Goal: Navigation & Orientation: Find specific page/section

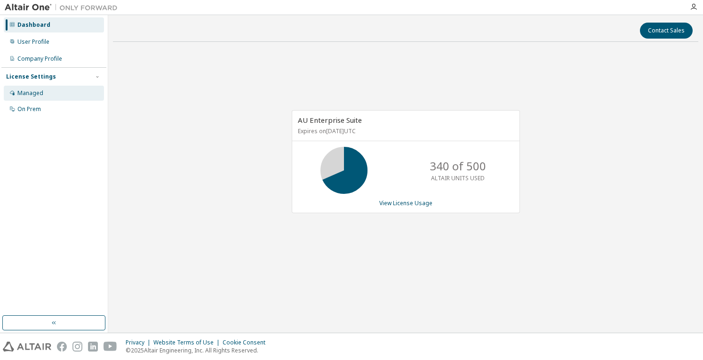
click at [67, 100] on div "Managed" at bounding box center [54, 93] width 100 height 15
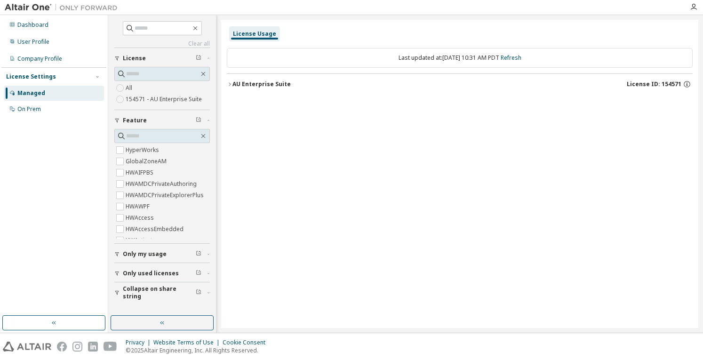
click at [165, 274] on span "Only used licenses" at bounding box center [151, 274] width 56 height 8
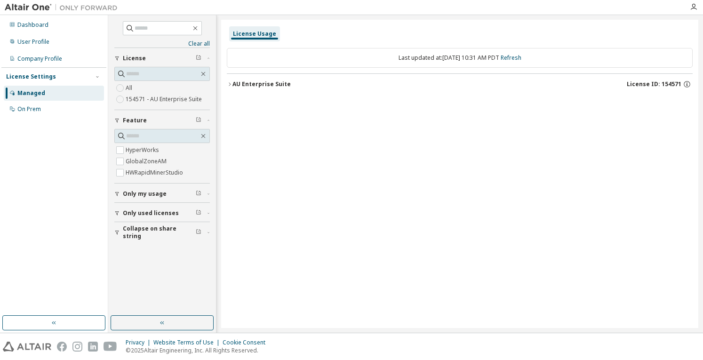
click at [244, 82] on div "AU Enterprise Suite" at bounding box center [261, 84] width 58 height 8
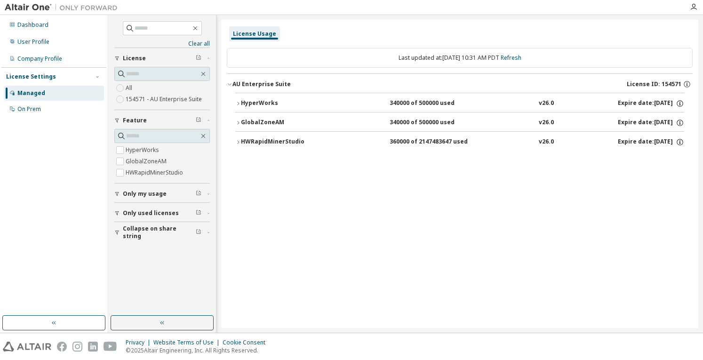
click at [256, 140] on div "HWRapidMinerStudio" at bounding box center [283, 142] width 85 height 8
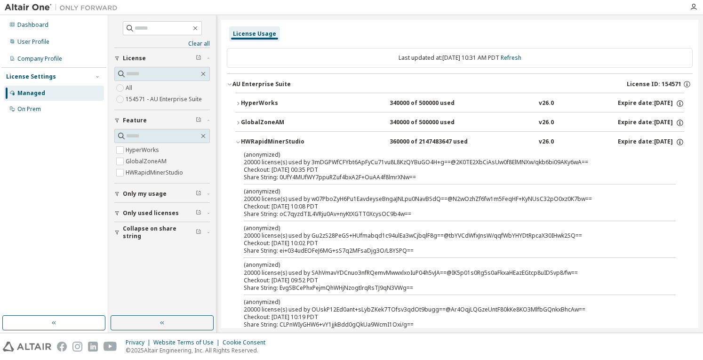
click at [262, 122] on div "GlobalZoneAM" at bounding box center [283, 123] width 85 height 8
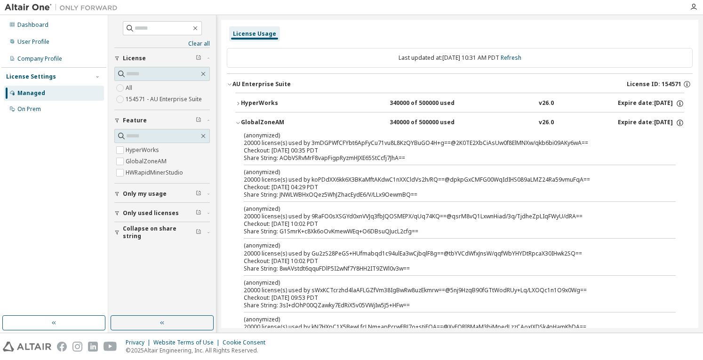
click at [252, 100] on div "HyperWorks" at bounding box center [283, 103] width 85 height 8
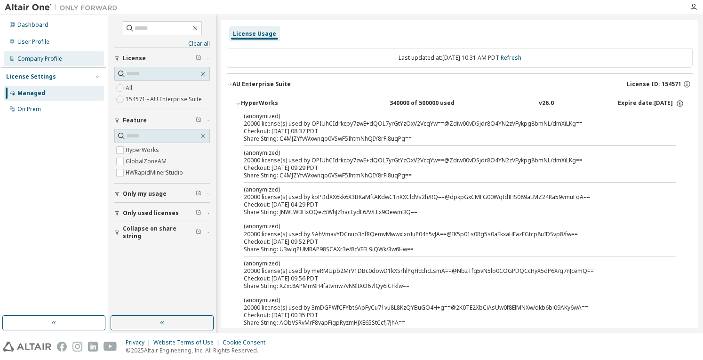
click at [79, 57] on div "Company Profile" at bounding box center [54, 58] width 100 height 15
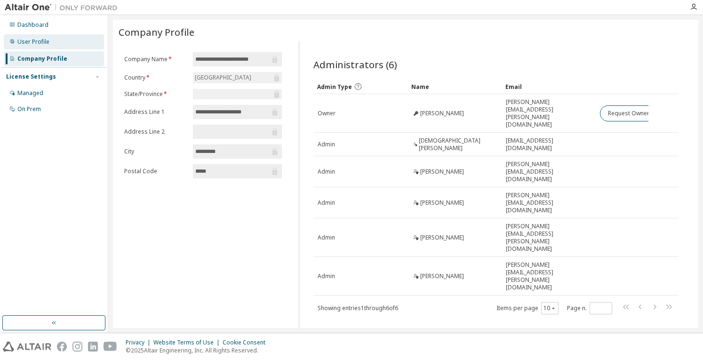
click at [82, 48] on div "User Profile" at bounding box center [54, 41] width 100 height 15
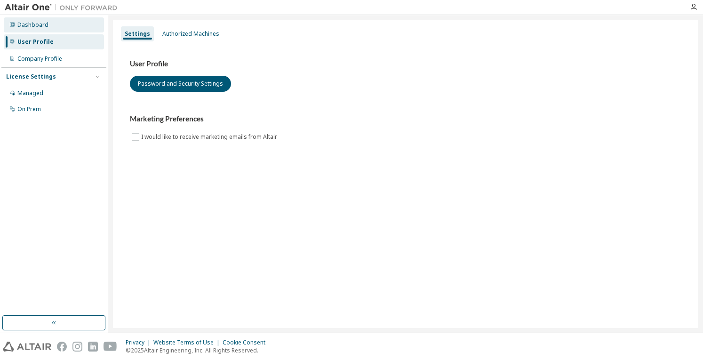
click at [64, 29] on div "Dashboard" at bounding box center [54, 24] width 100 height 15
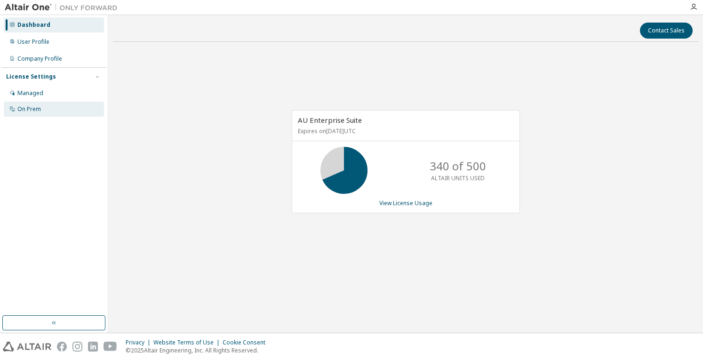
click at [55, 103] on div "On Prem" at bounding box center [54, 109] width 100 height 15
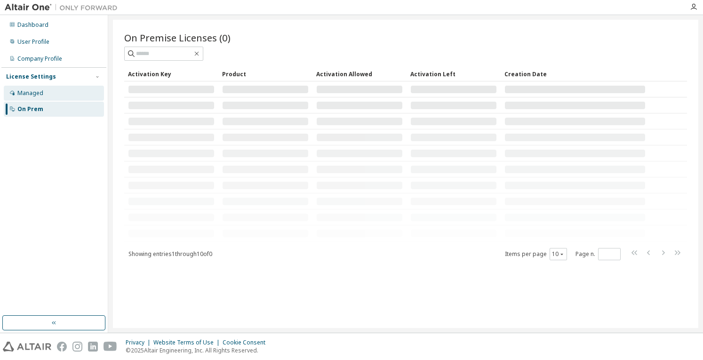
click at [63, 94] on div "Managed" at bounding box center [54, 93] width 100 height 15
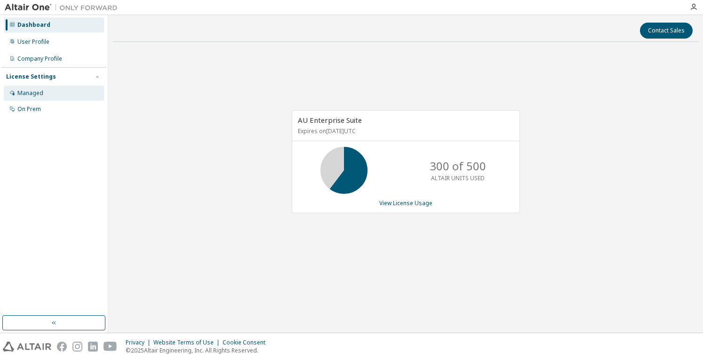
click at [68, 92] on div "Managed" at bounding box center [54, 93] width 100 height 15
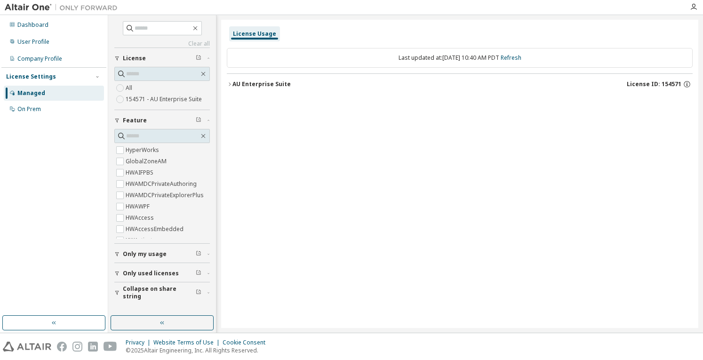
click at [271, 56] on div "Last updated at: Thu 2025-10-09 10:40 AM PDT Refresh" at bounding box center [460, 58] width 466 height 20
click at [248, 81] on div "AU Enterprise Suite" at bounding box center [261, 84] width 58 height 8
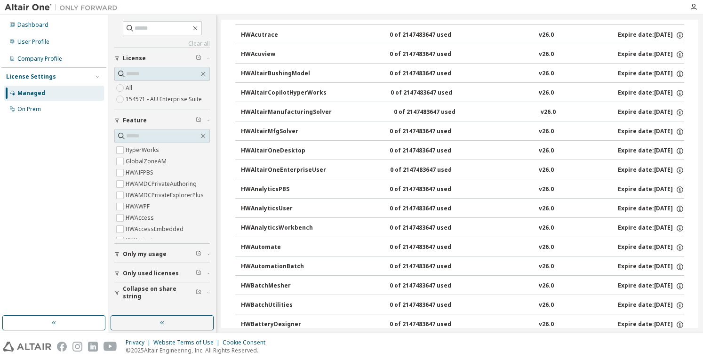
scroll to position [282, 0]
